Goal: Task Accomplishment & Management: Complete application form

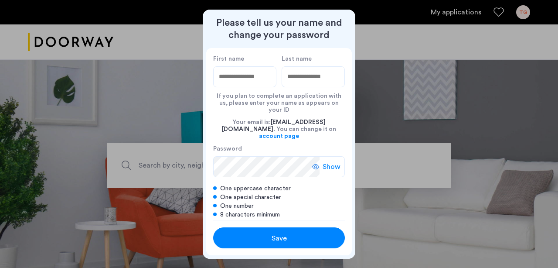
click at [254, 78] on input "First name" at bounding box center [244, 76] width 63 height 21
click at [237, 85] on input "First name" at bounding box center [244, 76] width 63 height 21
type input "*********"
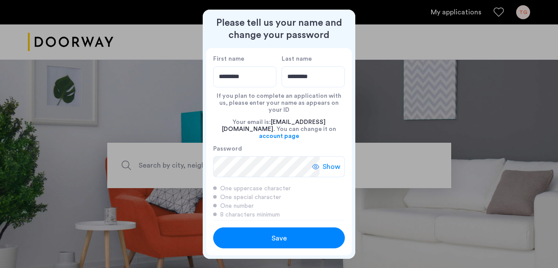
click at [324, 161] on span "Show" at bounding box center [332, 166] width 18 height 10
click at [260, 242] on button "Save" at bounding box center [279, 237] width 132 height 21
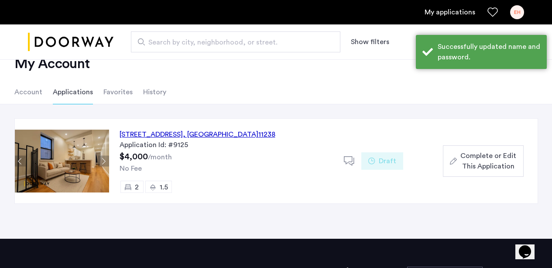
scroll to position [28, 0]
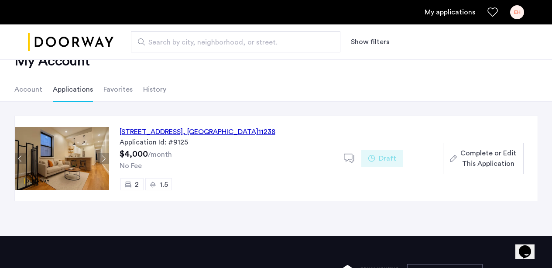
click at [484, 159] on span "Complete or Edit This Application" at bounding box center [488, 158] width 56 height 21
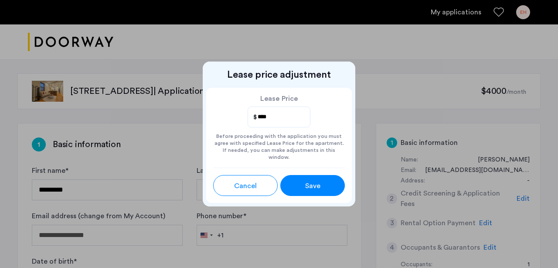
click at [301, 184] on div "Save" at bounding box center [312, 186] width 29 height 10
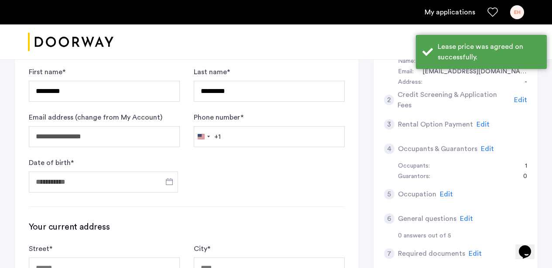
scroll to position [106, 0]
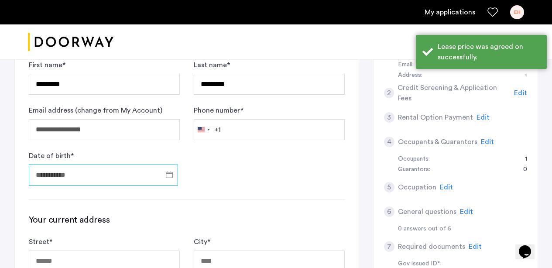
click at [154, 174] on input "Date of birth *" at bounding box center [103, 174] width 149 height 21
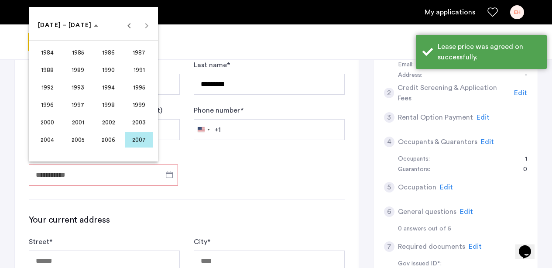
click at [113, 101] on span "1998" at bounding box center [108, 105] width 27 height 16
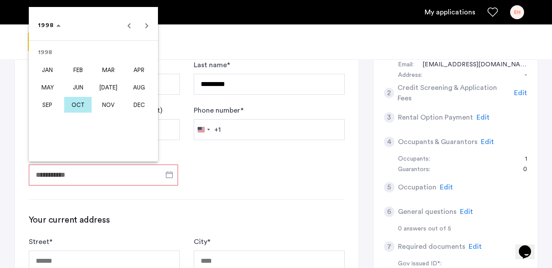
click at [51, 72] on span "JAN" at bounding box center [47, 70] width 27 height 16
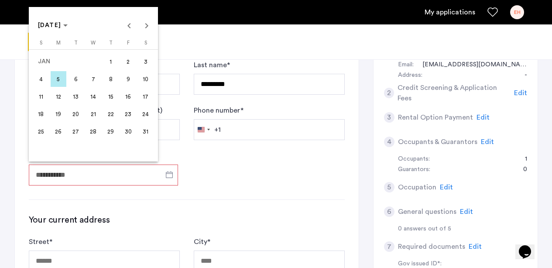
click at [129, 82] on span "9" at bounding box center [128, 79] width 16 height 16
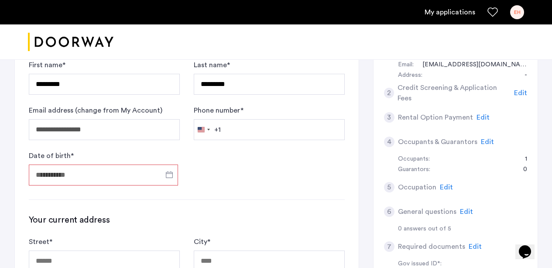
type input "**********"
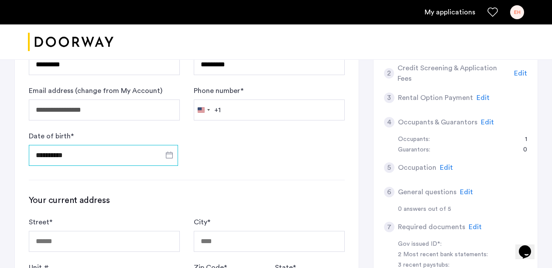
scroll to position [127, 0]
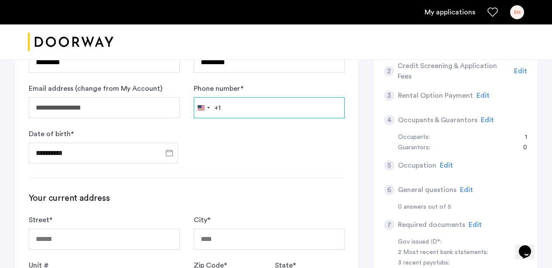
click at [246, 113] on input "Phone number *" at bounding box center [269, 107] width 151 height 21
type input "**********"
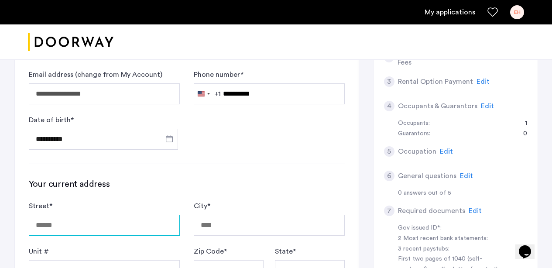
click at [89, 220] on input "Street *" at bounding box center [104, 225] width 151 height 21
type input "**********"
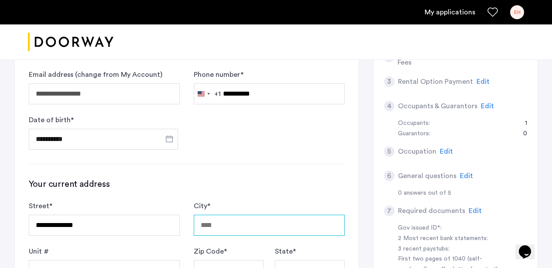
type input "********"
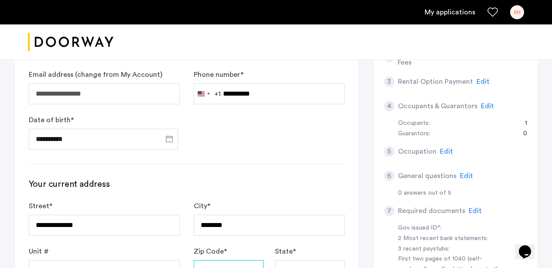
type input "*****"
type input "**"
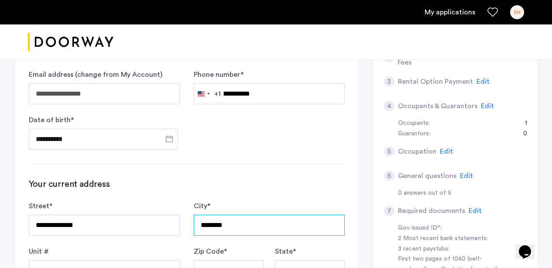
click at [204, 225] on input "********" at bounding box center [269, 225] width 151 height 21
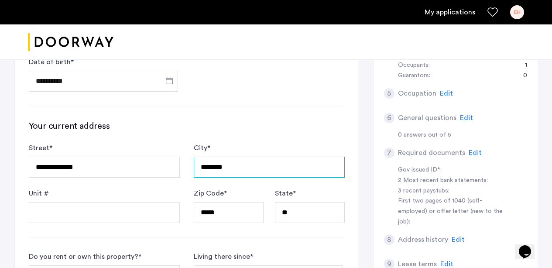
scroll to position [227, 0]
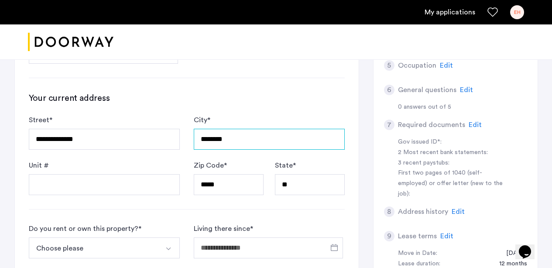
type input "********"
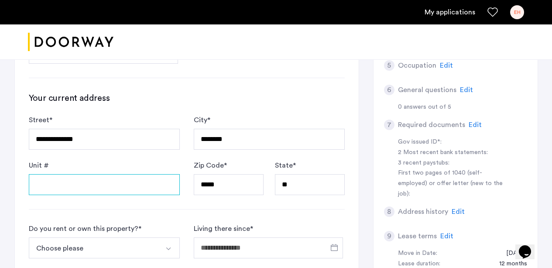
click at [79, 191] on input "Unit #" at bounding box center [104, 184] width 151 height 21
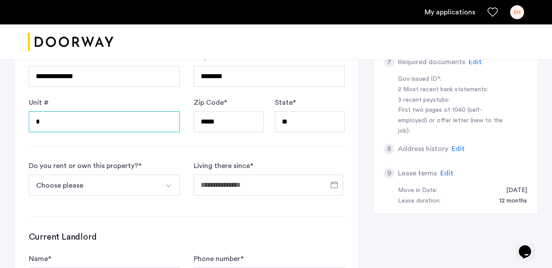
scroll to position [298, 0]
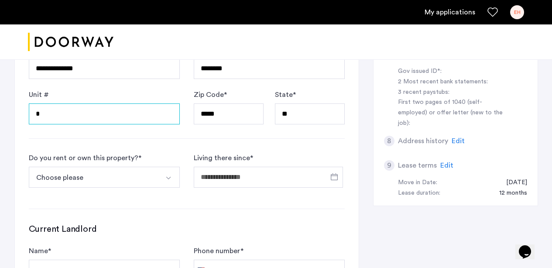
type input "*"
click at [112, 176] on button "Choose please" at bounding box center [94, 177] width 130 height 21
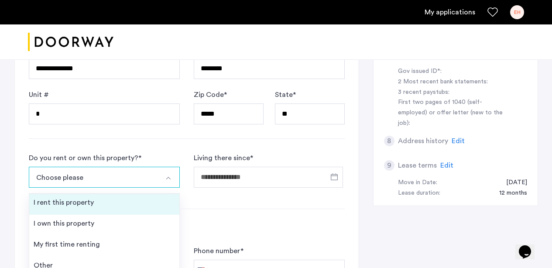
click at [92, 205] on div "I rent this property" at bounding box center [64, 202] width 60 height 10
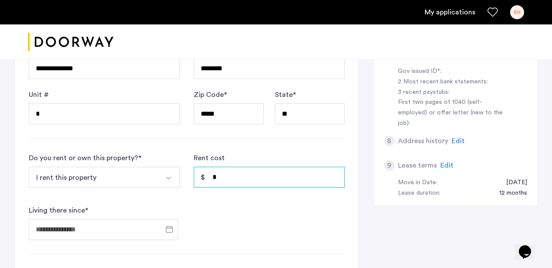
click at [222, 179] on input "*" at bounding box center [269, 177] width 151 height 21
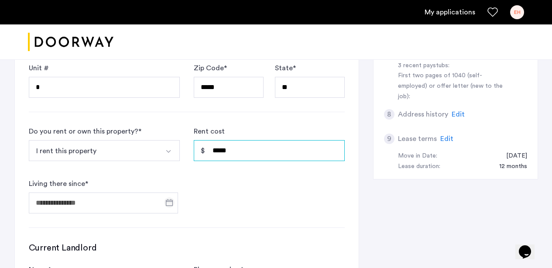
type input "*****"
click at [165, 203] on span "Open calendar" at bounding box center [169, 202] width 21 height 21
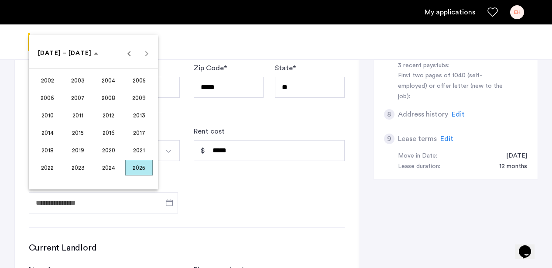
click at [100, 165] on span "2024" at bounding box center [108, 168] width 27 height 16
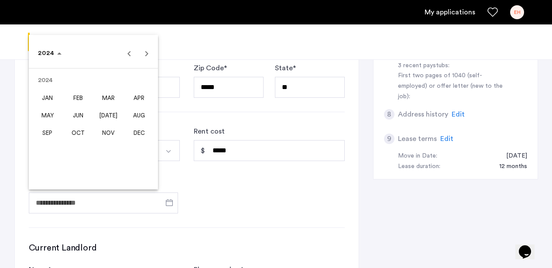
click at [111, 96] on span "MAR" at bounding box center [108, 98] width 27 height 16
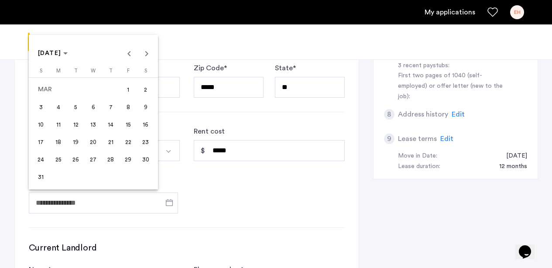
click at [126, 87] on span "1" at bounding box center [128, 90] width 16 height 16
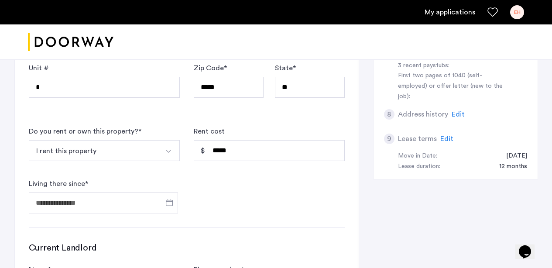
type input "**********"
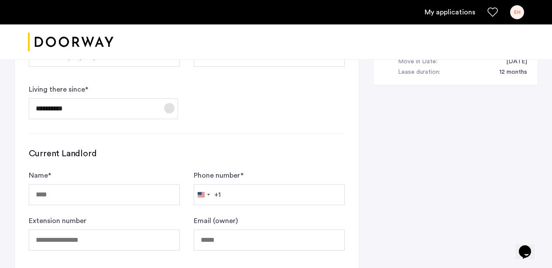
scroll to position [438, 0]
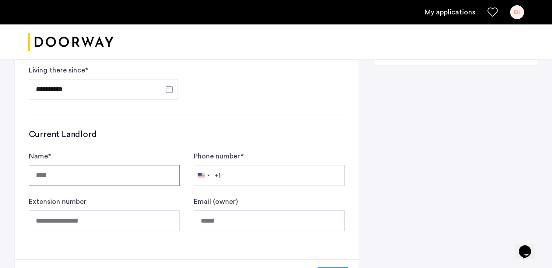
click at [68, 176] on input "Name *" at bounding box center [104, 175] width 151 height 21
type input "*"
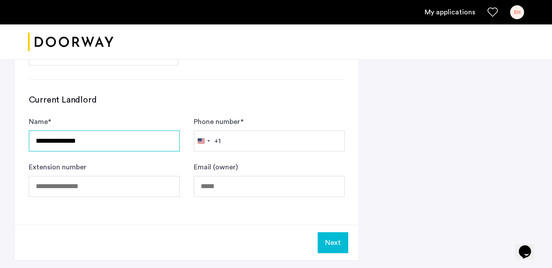
scroll to position [476, 0]
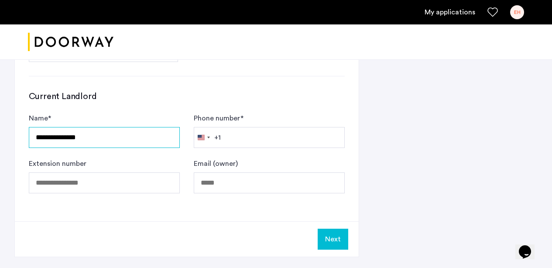
type input "**********"
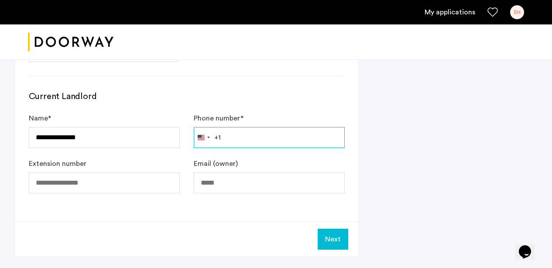
click at [251, 139] on input "Phone number *" at bounding box center [269, 137] width 151 height 21
paste input "**********"
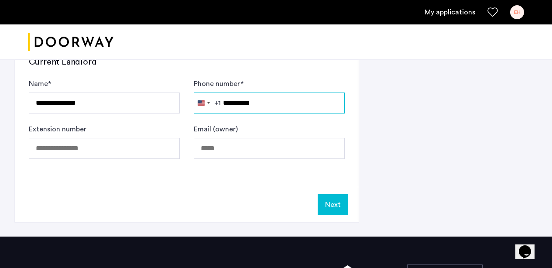
scroll to position [512, 0]
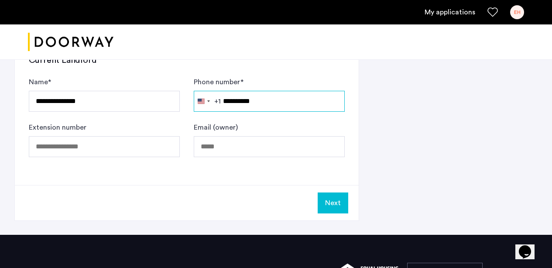
type input "**********"
click at [336, 207] on button "Next" at bounding box center [333, 202] width 31 height 21
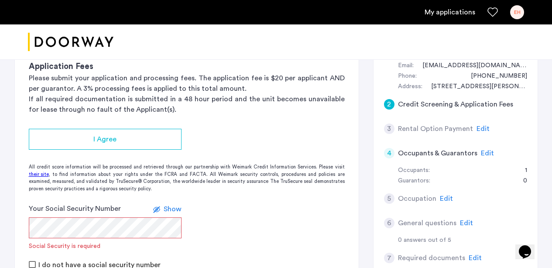
scroll to position [107, 0]
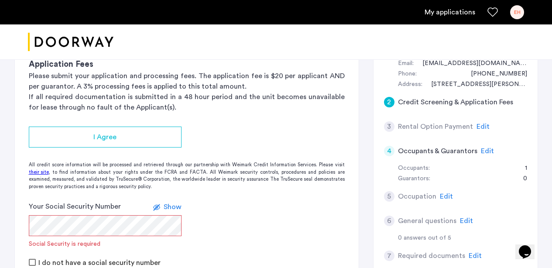
click at [141, 120] on app-credit-screening "2 Credit Screening & Application Fees Application Fees Please submit your appli…" at bounding box center [187, 167] width 344 height 300
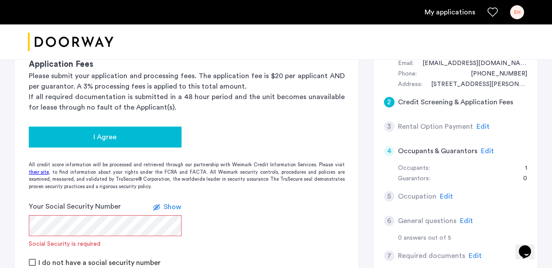
click at [141, 134] on div "I Agree" at bounding box center [105, 137] width 139 height 10
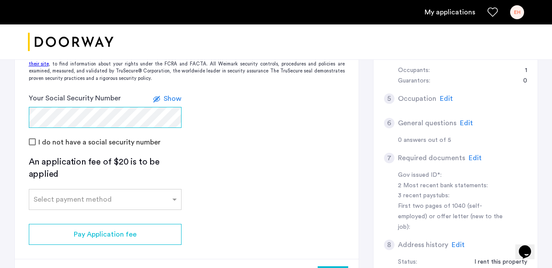
scroll to position [205, 0]
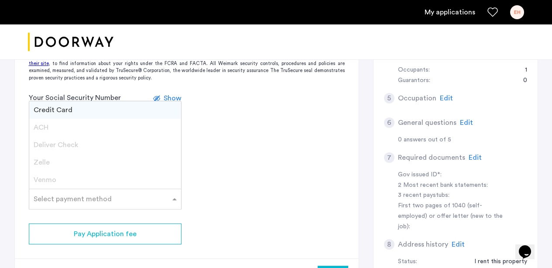
click at [44, 200] on input "text" at bounding box center [97, 197] width 126 height 6
click at [64, 112] on span "Credit Card" at bounding box center [53, 109] width 39 height 7
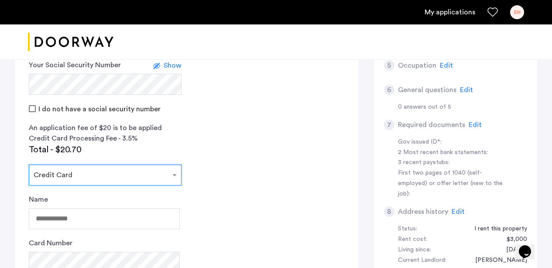
scroll to position [280, 0]
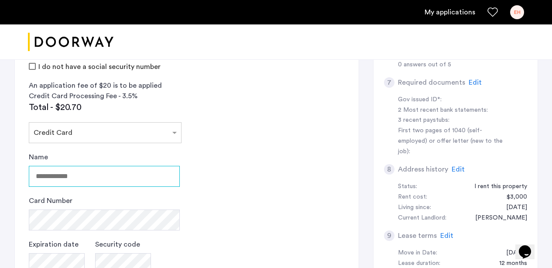
click at [75, 181] on input "Name" at bounding box center [104, 176] width 151 height 21
type input "**********"
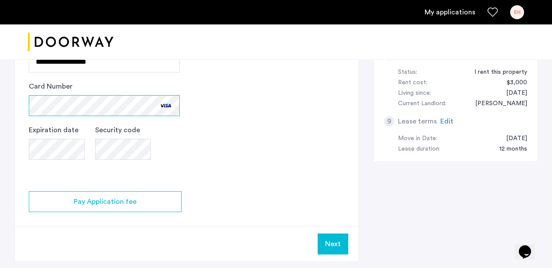
scroll to position [406, 0]
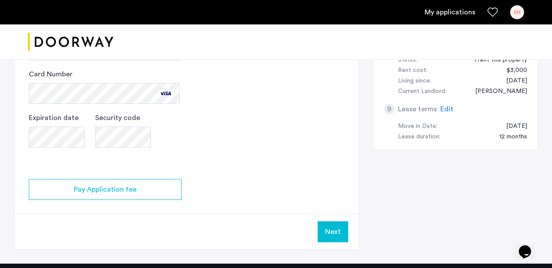
click at [333, 234] on button "Next" at bounding box center [333, 231] width 31 height 21
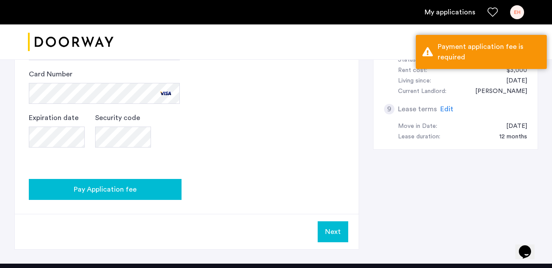
click at [148, 193] on div "Pay Application fee" at bounding box center [105, 189] width 139 height 10
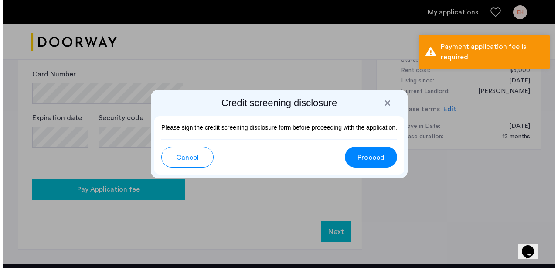
scroll to position [0, 0]
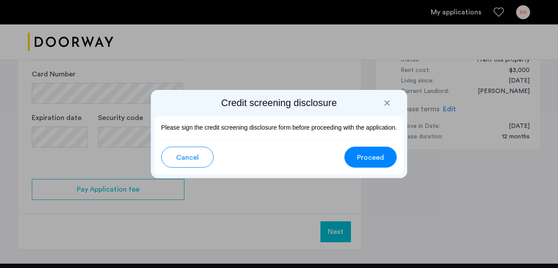
click at [373, 156] on span "Proceed" at bounding box center [370, 157] width 27 height 10
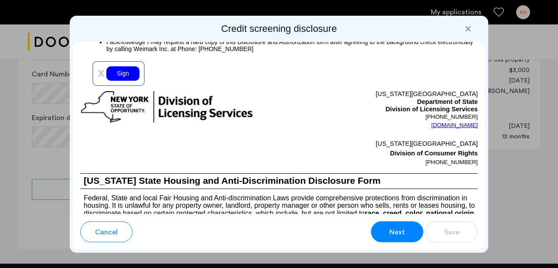
scroll to position [1128, 0]
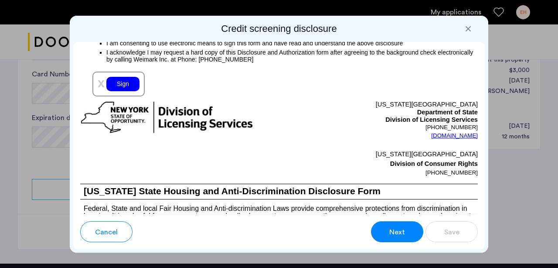
click at [116, 87] on div "Sign" at bounding box center [122, 84] width 33 height 14
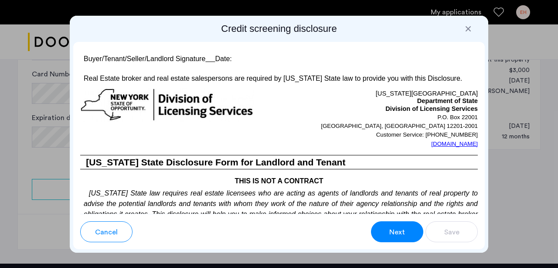
scroll to position [1824, 0]
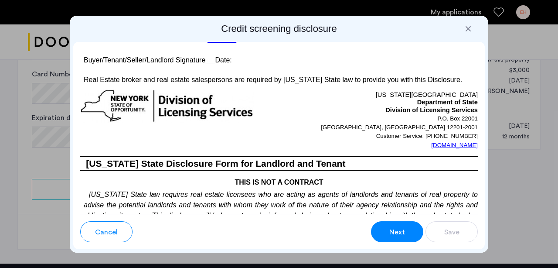
click at [216, 43] on span "Sign" at bounding box center [221, 36] width 33 height 14
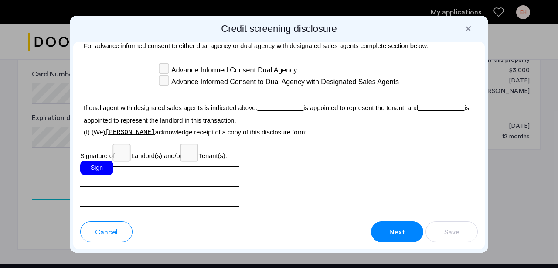
scroll to position [2784, 0]
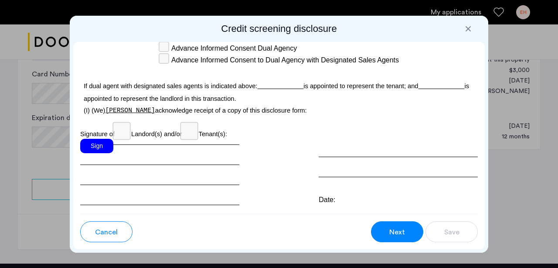
click at [99, 153] on div "Sign" at bounding box center [96, 146] width 33 height 14
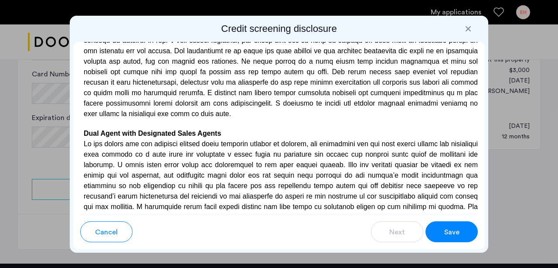
scroll to position [2419, 0]
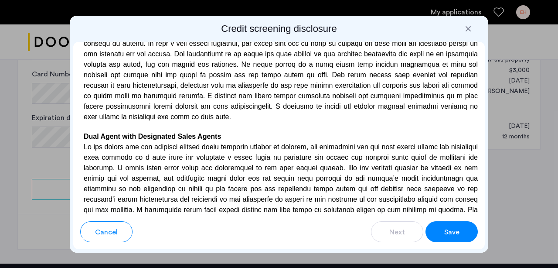
click at [464, 230] on button "Save" at bounding box center [452, 231] width 52 height 21
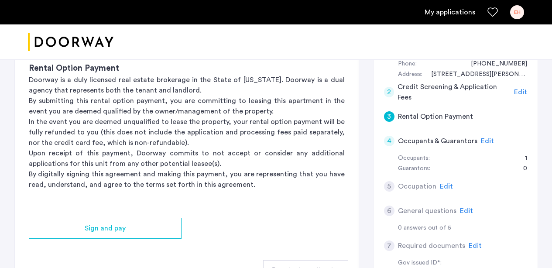
scroll to position [119, 0]
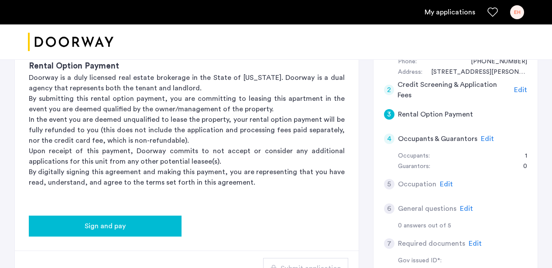
click at [149, 225] on div "Sign and pay" at bounding box center [105, 226] width 139 height 10
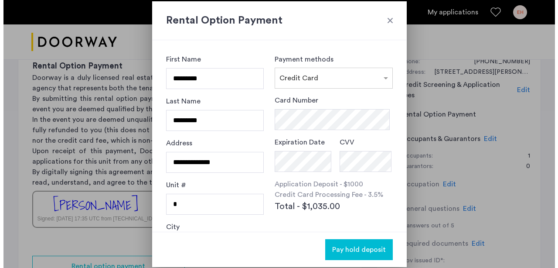
scroll to position [0, 0]
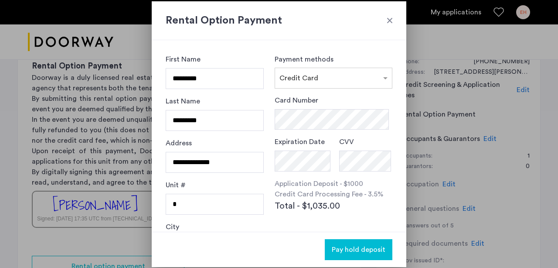
click at [390, 14] on h2 "Rental Option Payment" at bounding box center [279, 21] width 227 height 16
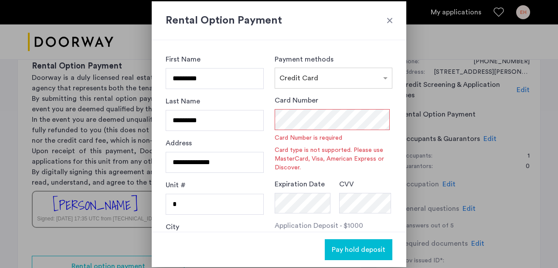
click at [390, 15] on h2 "Rental Option Payment" at bounding box center [279, 21] width 227 height 16
click at [390, 17] on div at bounding box center [390, 20] width 9 height 9
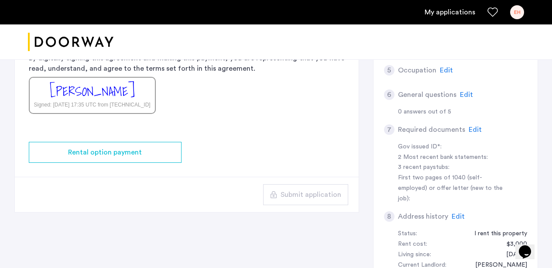
scroll to position [234, 0]
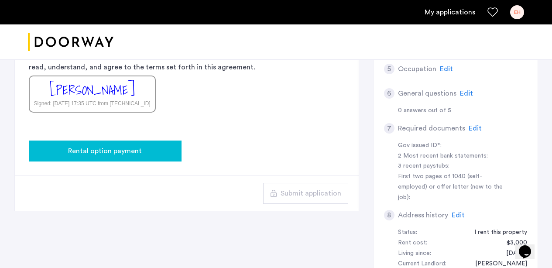
click at [133, 143] on button "Rental option payment" at bounding box center [105, 150] width 153 height 21
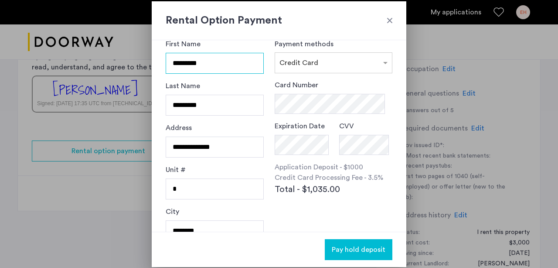
scroll to position [0, 0]
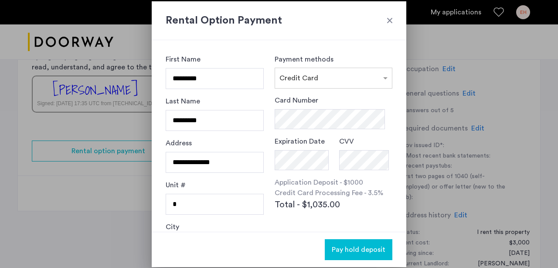
click at [391, 20] on div at bounding box center [390, 20] width 9 height 9
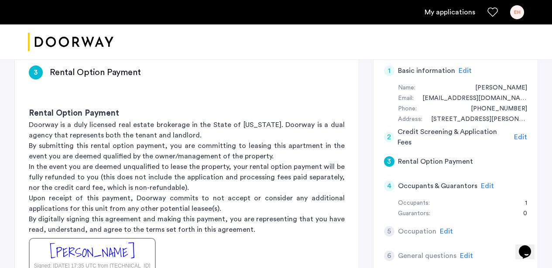
scroll to position [73, 0]
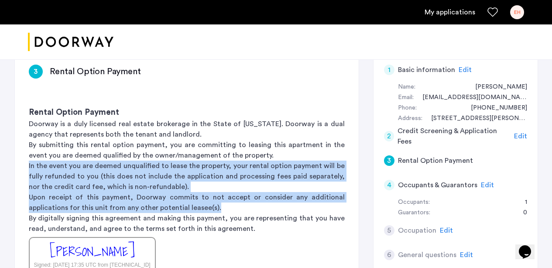
drag, startPoint x: 249, startPoint y: 155, endPoint x: 230, endPoint y: 212, distance: 59.9
click at [230, 212] on div "Rental Option Payment Doorway is a duly licensed real estate brokerage in the S…" at bounding box center [187, 189] width 344 height 195
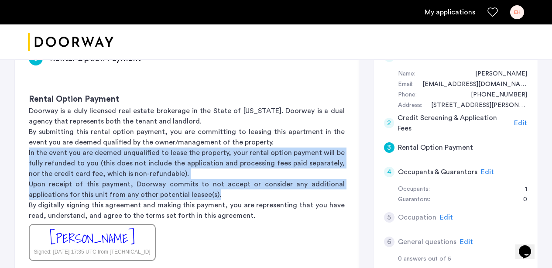
scroll to position [86, 0]
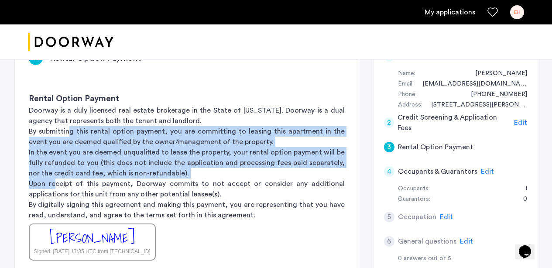
drag, startPoint x: 70, startPoint y: 136, endPoint x: 57, endPoint y: 180, distance: 46.4
click at [57, 180] on div "Rental Option Payment Doorway is a duly licensed real estate brokerage in the S…" at bounding box center [187, 176] width 344 height 195
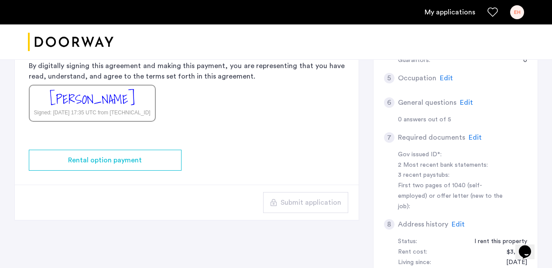
scroll to position [239, 0]
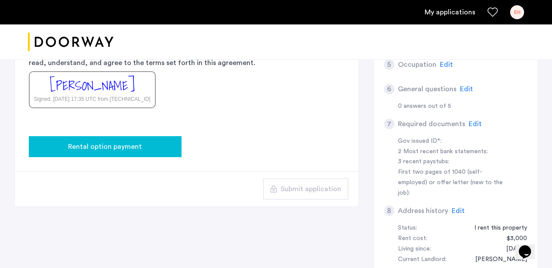
click at [98, 141] on span "Rental option payment" at bounding box center [105, 146] width 74 height 10
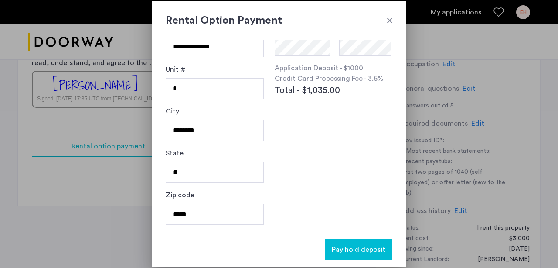
scroll to position [0, 0]
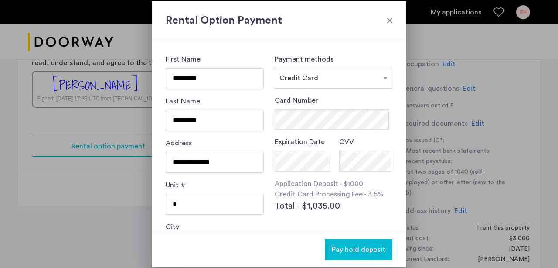
click at [390, 18] on div at bounding box center [390, 20] width 9 height 9
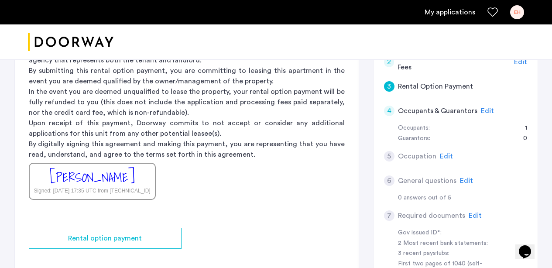
click at [488, 113] on span "Edit" at bounding box center [487, 110] width 13 height 7
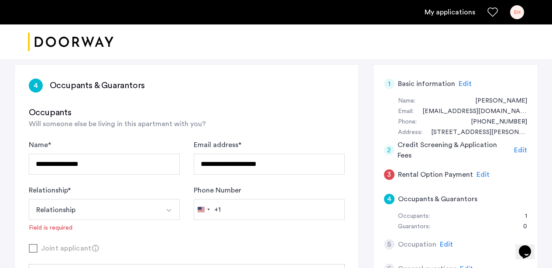
scroll to position [61, 0]
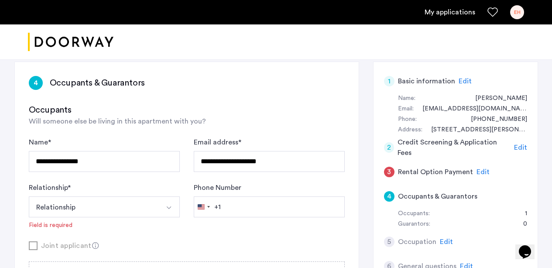
click at [155, 204] on button "Relationship" at bounding box center [94, 206] width 130 height 21
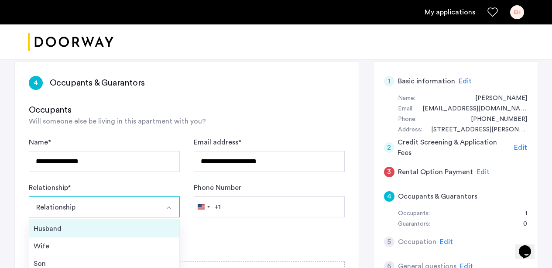
click at [129, 231] on div "Husband" at bounding box center [104, 228] width 141 height 10
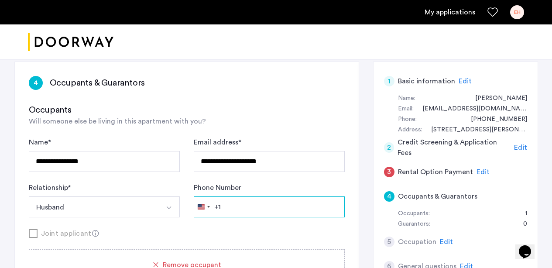
click at [261, 205] on input "Phone Number" at bounding box center [269, 206] width 151 height 21
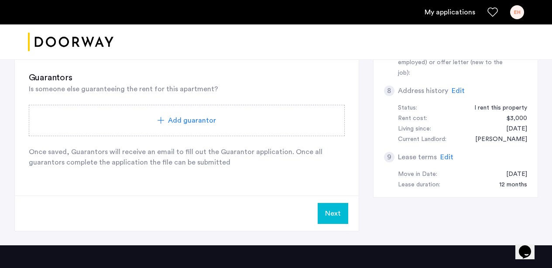
scroll to position [361, 0]
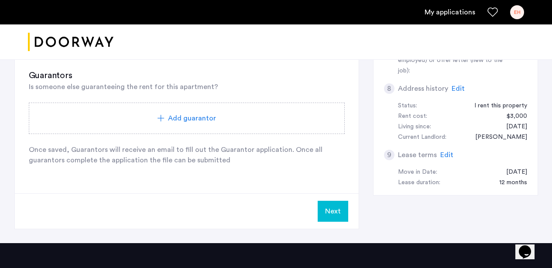
type input "**********"
click at [331, 212] on button "Next" at bounding box center [333, 211] width 31 height 21
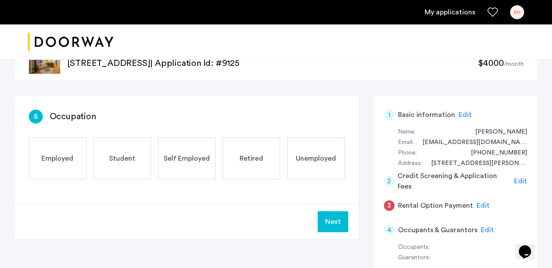
scroll to position [24, 0]
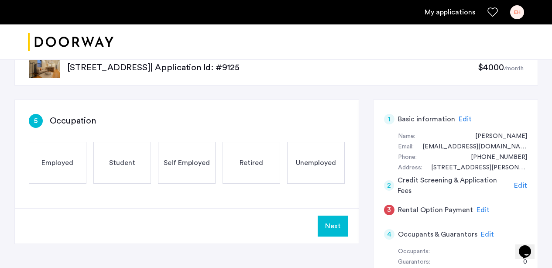
click at [62, 170] on div "Employed" at bounding box center [58, 163] width 58 height 42
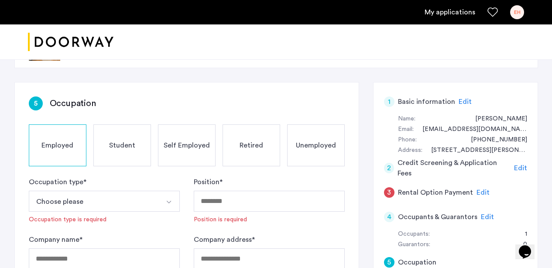
scroll to position [44, 0]
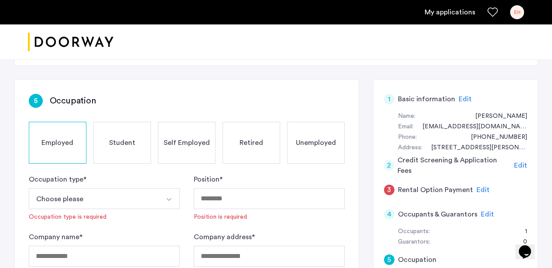
click at [126, 205] on button "Choose please" at bounding box center [94, 198] width 130 height 21
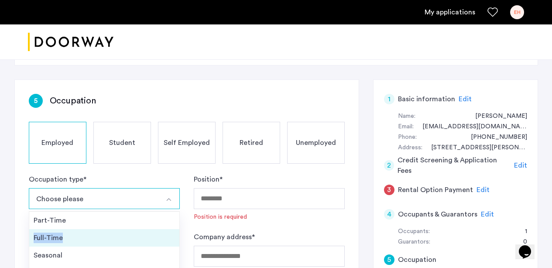
drag, startPoint x: 109, startPoint y: 225, endPoint x: 107, endPoint y: 235, distance: 10.6
click at [107, 235] on ul "Part-Time Full-Time Seasonal Internship" at bounding box center [104, 246] width 151 height 71
click at [107, 235] on div "Full-Time" at bounding box center [104, 237] width 141 height 10
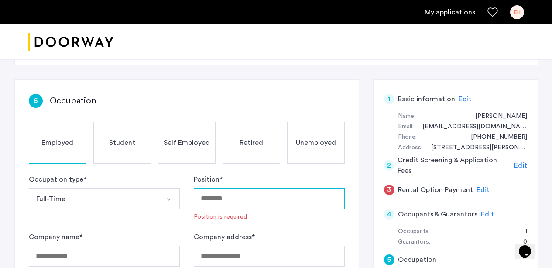
click at [231, 205] on input "Position *" at bounding box center [269, 198] width 151 height 21
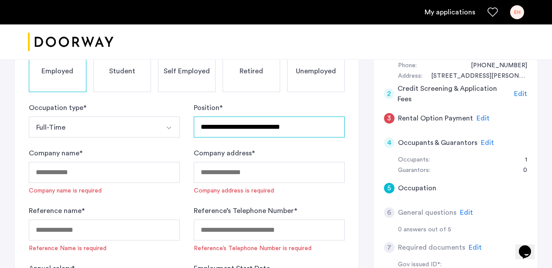
scroll to position [118, 0]
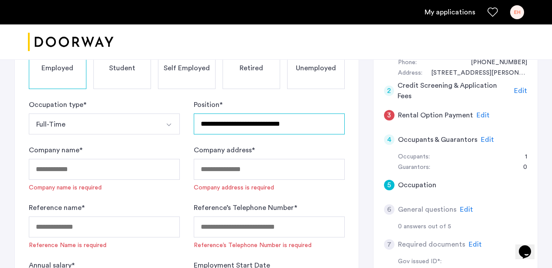
click at [287, 124] on input "**********" at bounding box center [269, 123] width 151 height 21
type input "**********"
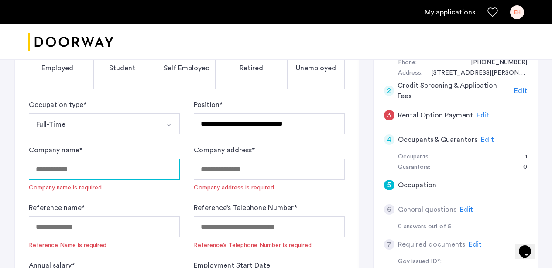
click at [118, 173] on input "Company name *" at bounding box center [104, 169] width 151 height 21
type input "**********"
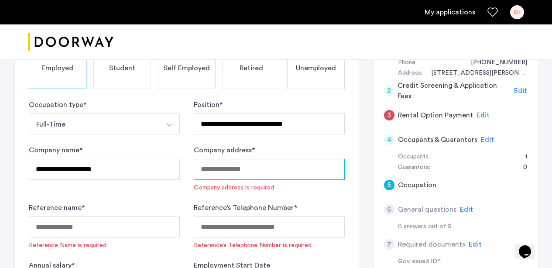
click at [253, 166] on input "Company address *" at bounding box center [269, 169] width 151 height 21
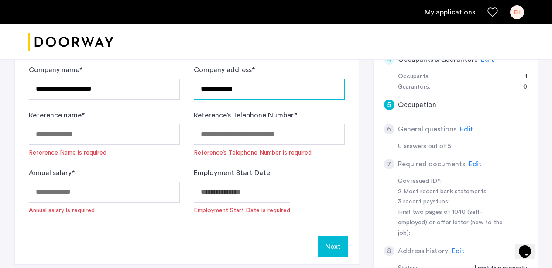
scroll to position [198, 0]
type input "**********"
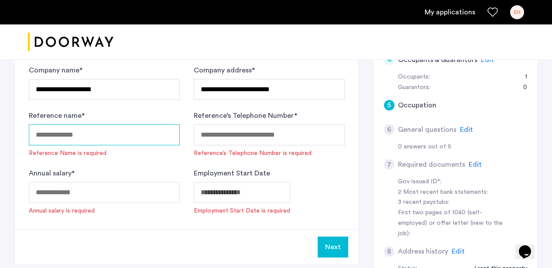
click at [70, 130] on input "Reference name *" at bounding box center [104, 134] width 151 height 21
type input "**********"
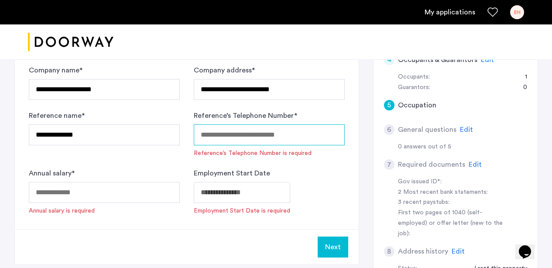
click at [233, 130] on input "Reference’s Telephone Number *" at bounding box center [269, 134] width 151 height 21
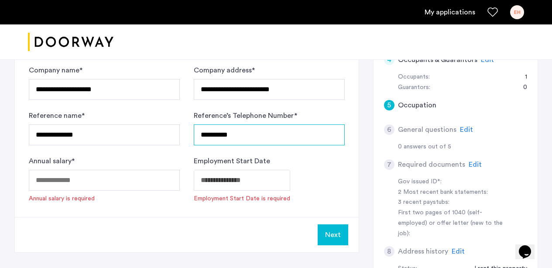
type input "**********"
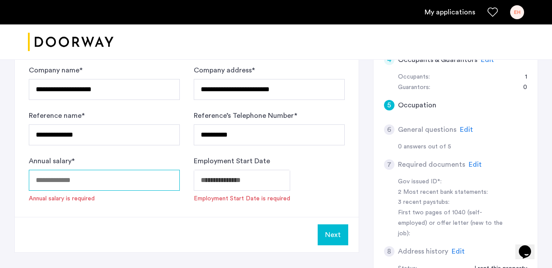
click at [151, 172] on input "Annual salary *" at bounding box center [104, 180] width 151 height 21
type input "*"
type input "*****"
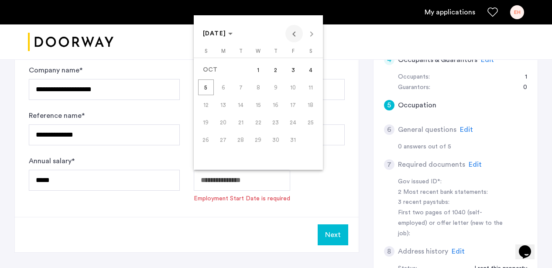
click at [295, 33] on span "Previous month" at bounding box center [293, 33] width 17 height 17
click at [293, 37] on span "Previous month" at bounding box center [293, 33] width 17 height 17
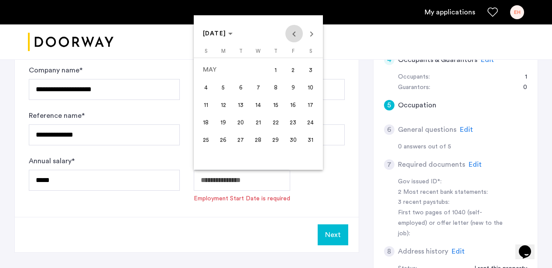
click at [291, 33] on span "Previous month" at bounding box center [293, 33] width 17 height 17
click at [225, 136] on span "24" at bounding box center [223, 140] width 16 height 16
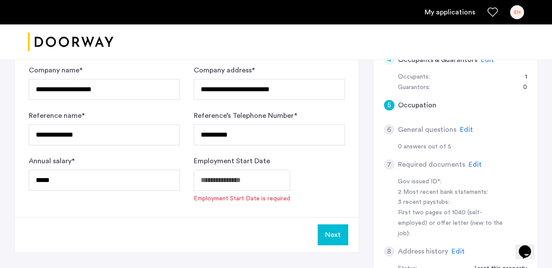
type input "**********"
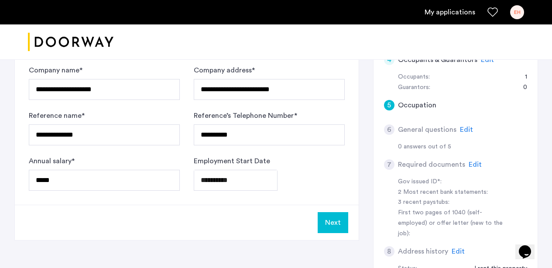
click at [339, 224] on button "Next" at bounding box center [333, 222] width 31 height 21
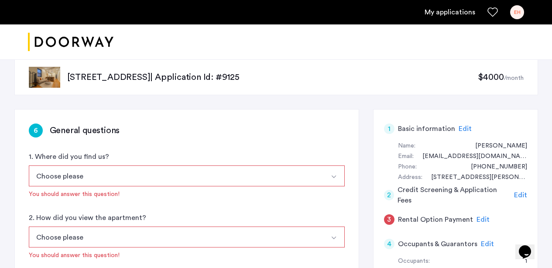
scroll to position [17, 0]
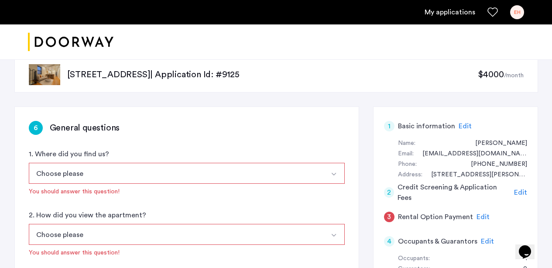
click at [177, 175] on button "Choose please" at bounding box center [176, 173] width 295 height 21
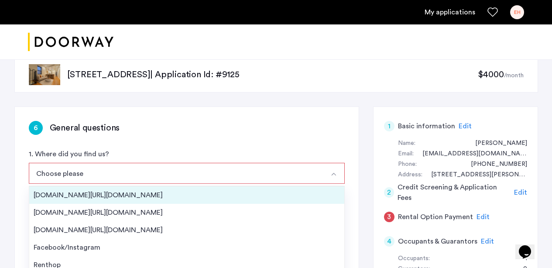
scroll to position [3, 0]
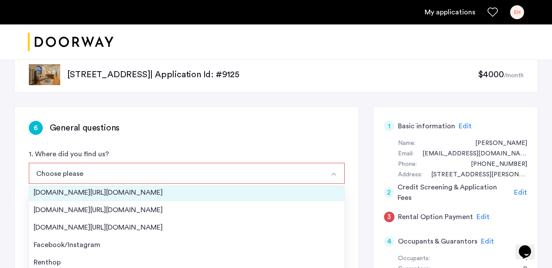
click at [161, 197] on div "[DOMAIN_NAME][URL][DOMAIN_NAME]" at bounding box center [187, 192] width 306 height 10
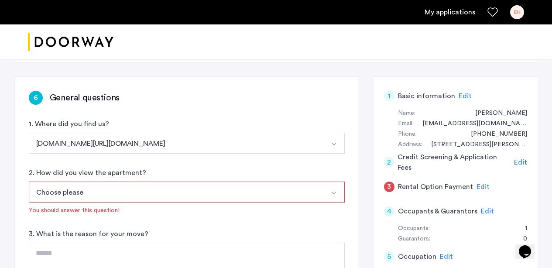
scroll to position [60, 0]
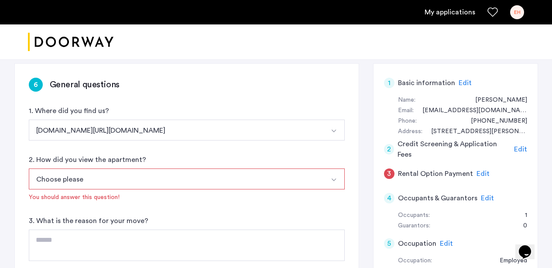
click at [155, 183] on button "Choose please" at bounding box center [176, 178] width 295 height 21
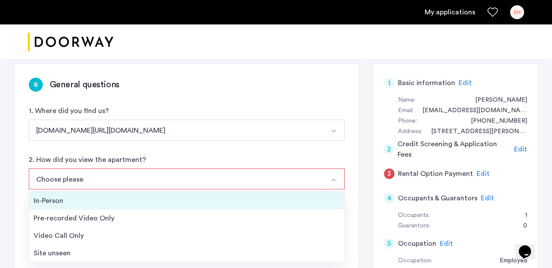
click at [151, 201] on div "In-Person" at bounding box center [187, 200] width 306 height 10
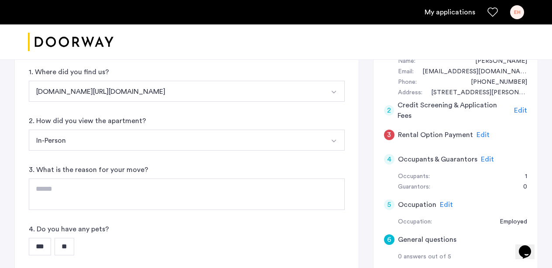
scroll to position [104, 0]
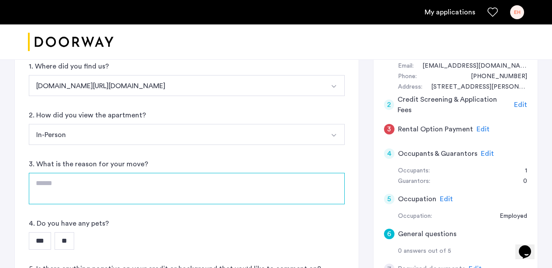
click at [164, 186] on textarea at bounding box center [187, 188] width 316 height 31
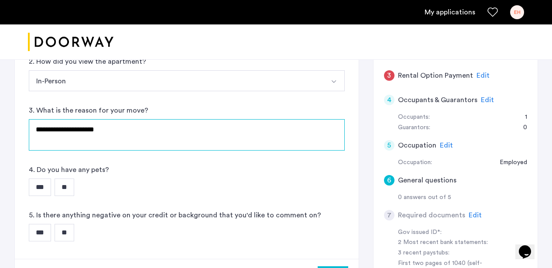
scroll to position [173, 0]
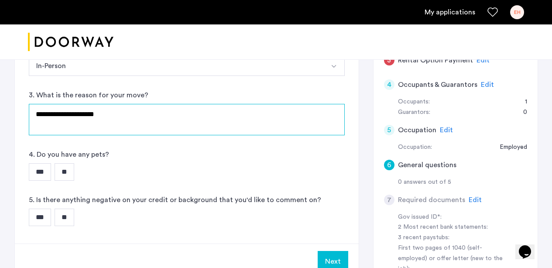
type textarea "**********"
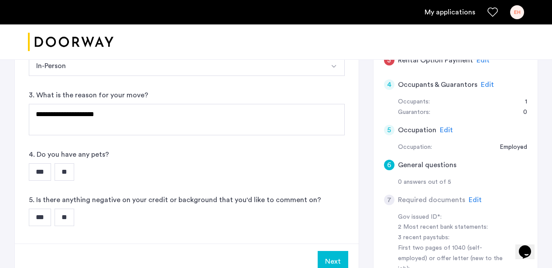
click at [41, 175] on input "***" at bounding box center [40, 171] width 22 height 17
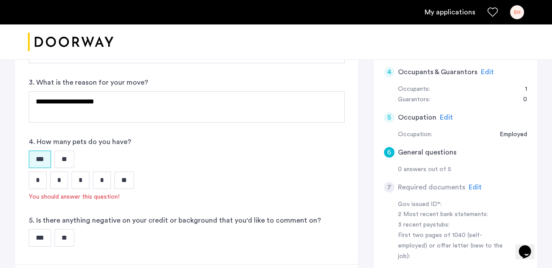
scroll to position [187, 0]
click at [38, 181] on input "*" at bounding box center [38, 179] width 18 height 17
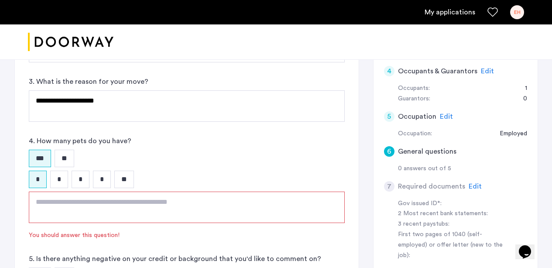
click at [69, 209] on textarea at bounding box center [187, 206] width 316 height 31
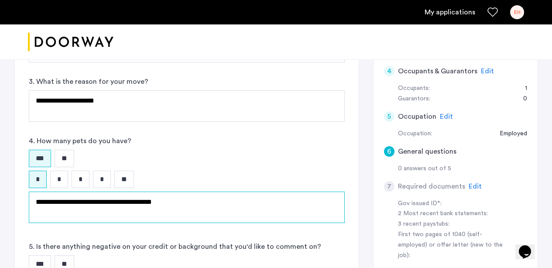
drag, startPoint x: 178, startPoint y: 201, endPoint x: 94, endPoint y: 202, distance: 83.7
click at [94, 202] on textarea "**********" at bounding box center [187, 206] width 316 height 31
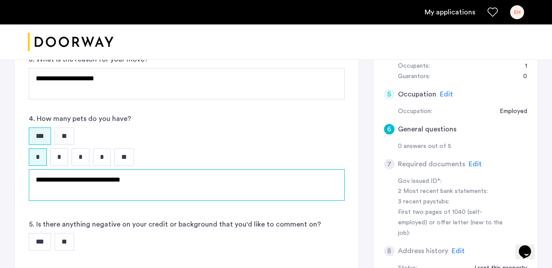
scroll to position [218, 0]
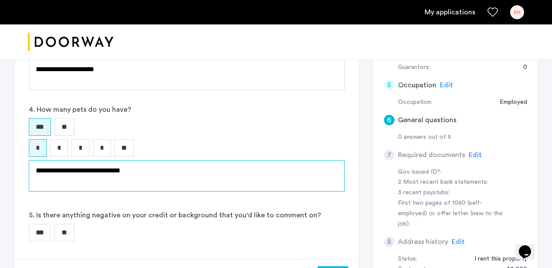
drag, startPoint x: 52, startPoint y: 171, endPoint x: 27, endPoint y: 171, distance: 25.7
click at [27, 171] on div "**********" at bounding box center [187, 81] width 344 height 353
click at [138, 167] on textarea "**********" at bounding box center [187, 175] width 316 height 31
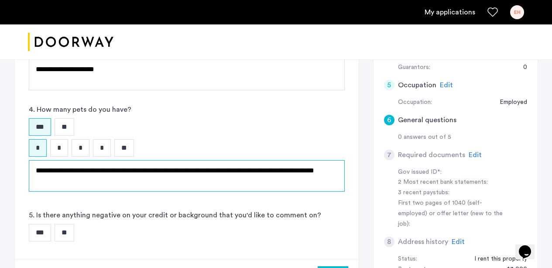
type textarea "**********"
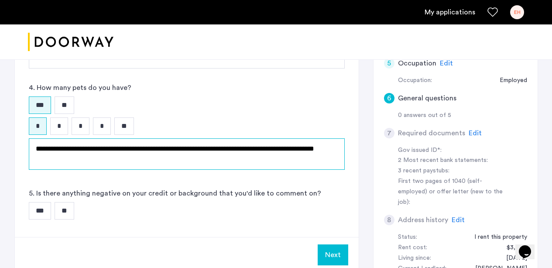
scroll to position [243, 0]
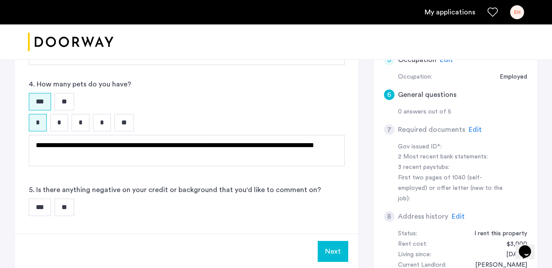
click at [70, 207] on input "**" at bounding box center [65, 206] width 20 height 17
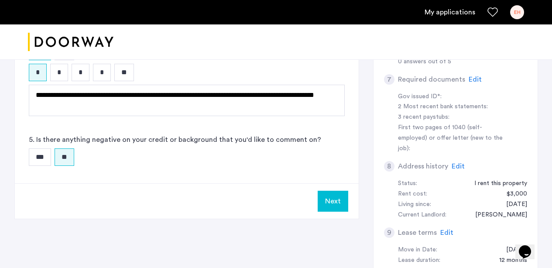
scroll to position [331, 0]
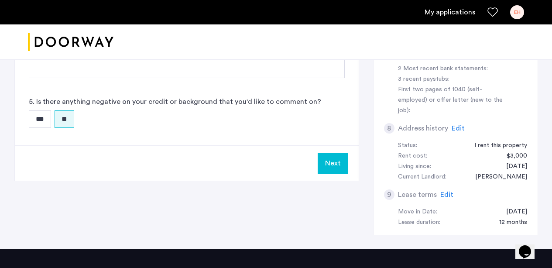
click at [339, 164] on button "Next" at bounding box center [333, 163] width 31 height 21
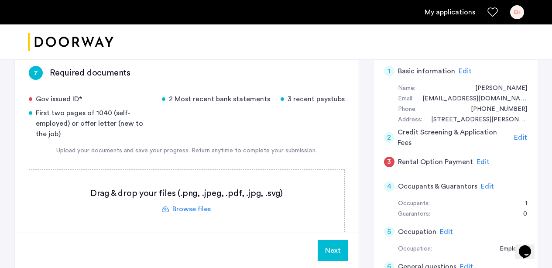
scroll to position [74, 0]
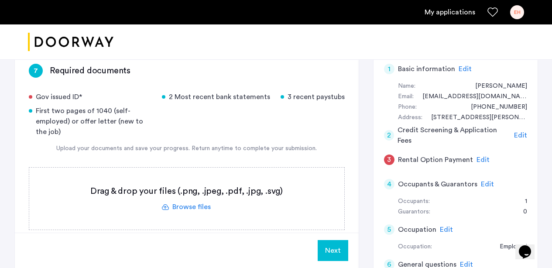
click at [176, 210] on label at bounding box center [186, 198] width 315 height 62
click at [0, 0] on input "file" at bounding box center [0, 0] width 0 height 0
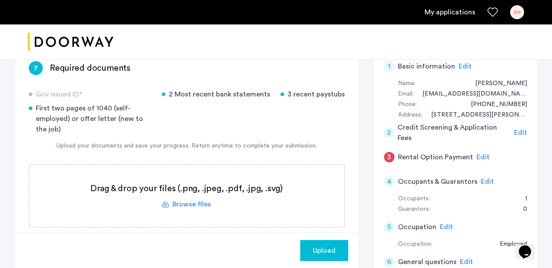
scroll to position [77, 0]
click at [175, 200] on label at bounding box center [186, 195] width 315 height 62
click at [0, 0] on input "file" at bounding box center [0, 0] width 0 height 0
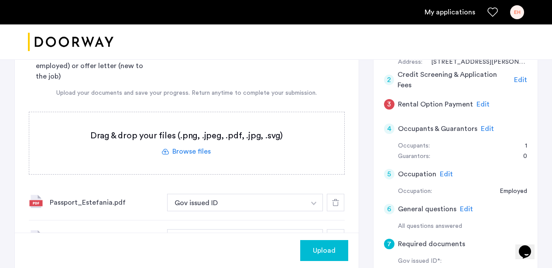
scroll to position [175, 0]
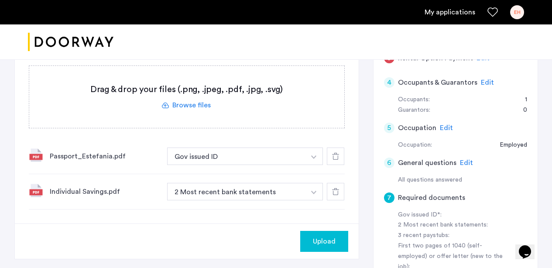
click at [198, 105] on label at bounding box center [186, 97] width 315 height 62
click at [0, 0] on input "file" at bounding box center [0, 0] width 0 height 0
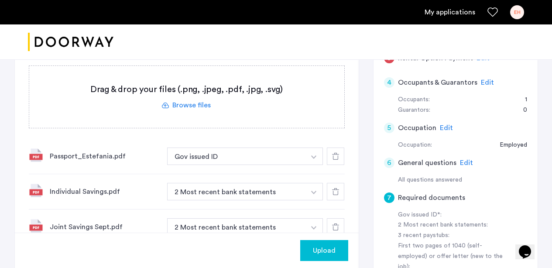
click at [191, 106] on label at bounding box center [186, 97] width 315 height 62
click at [0, 0] on input "file" at bounding box center [0, 0] width 0 height 0
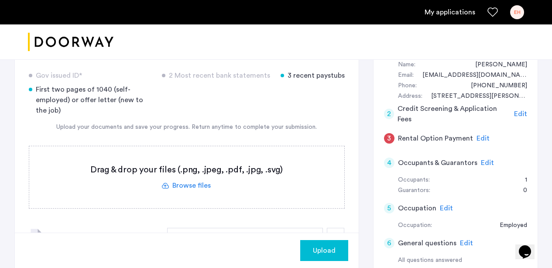
scroll to position [96, 0]
click at [188, 182] on label at bounding box center [186, 177] width 315 height 62
click at [0, 0] on input "file" at bounding box center [0, 0] width 0 height 0
